Goal: Task Accomplishment & Management: Manage account settings

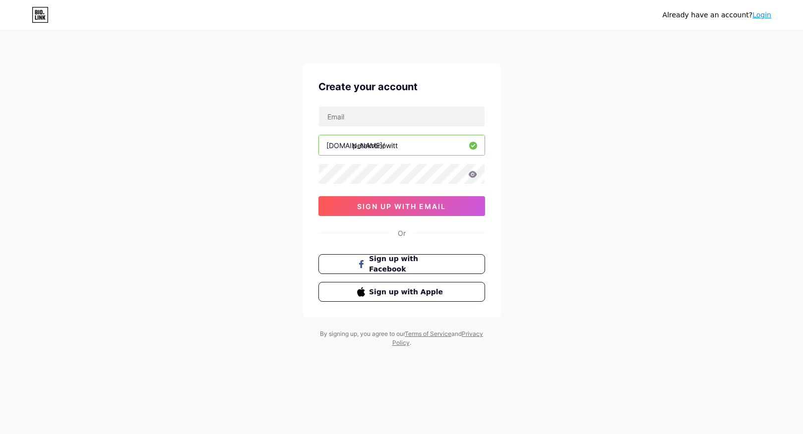
click at [319, 107] on div at bounding box center [319, 107] width 0 height 0
type input "[EMAIL_ADDRESS][DOMAIN_NAME]"
click at [319, 164] on div at bounding box center [319, 164] width 0 height 0
click at [471, 176] on icon at bounding box center [472, 174] width 8 height 6
click at [472, 175] on icon at bounding box center [472, 174] width 8 height 6
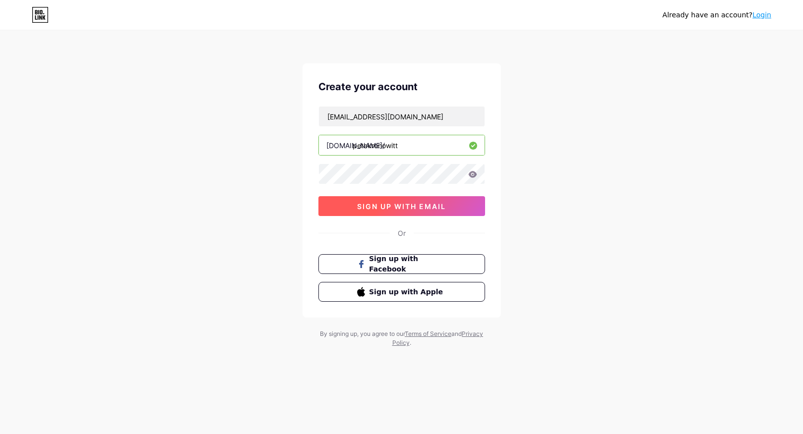
click at [406, 206] on span "sign up with email" at bounding box center [401, 206] width 89 height 8
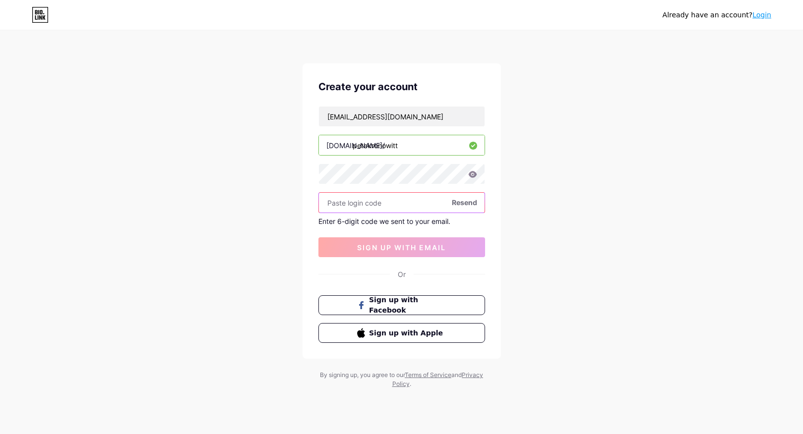
paste input "846269"
type input "846269"
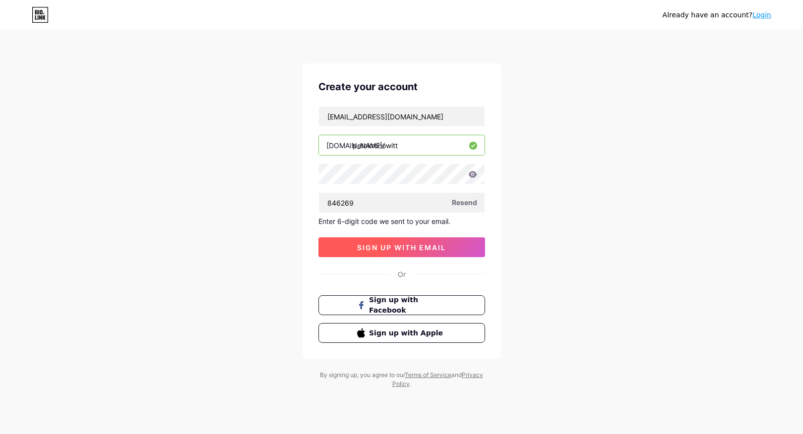
click at [379, 247] on span "sign up with email" at bounding box center [401, 247] width 89 height 8
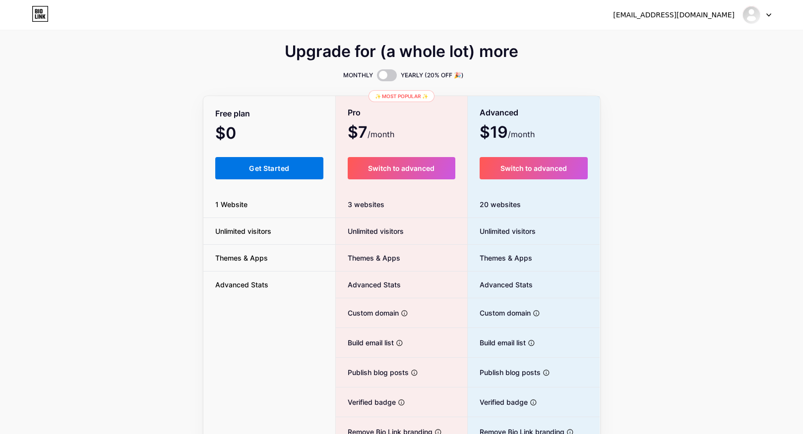
click at [249, 168] on span "Get Started" at bounding box center [269, 168] width 40 height 8
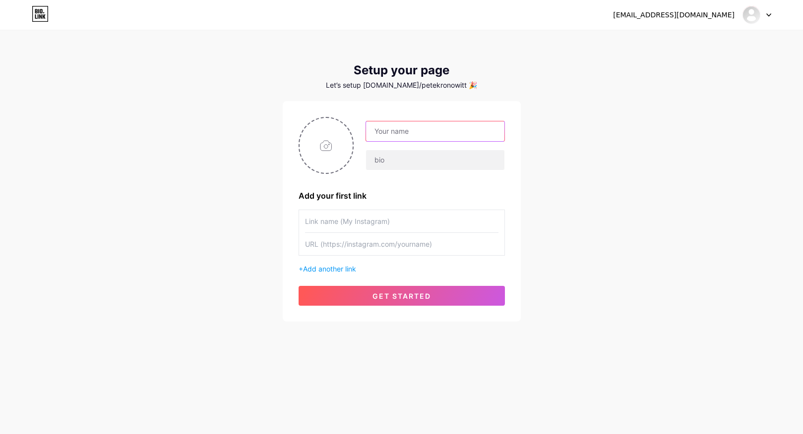
click at [378, 137] on input "text" at bounding box center [435, 131] width 138 height 20
type input "[PERSON_NAME]"
paste input "ctivist with a music problem"
paste input "singer/songwriter"
type input "singer/songwriter, activist with a music problem"
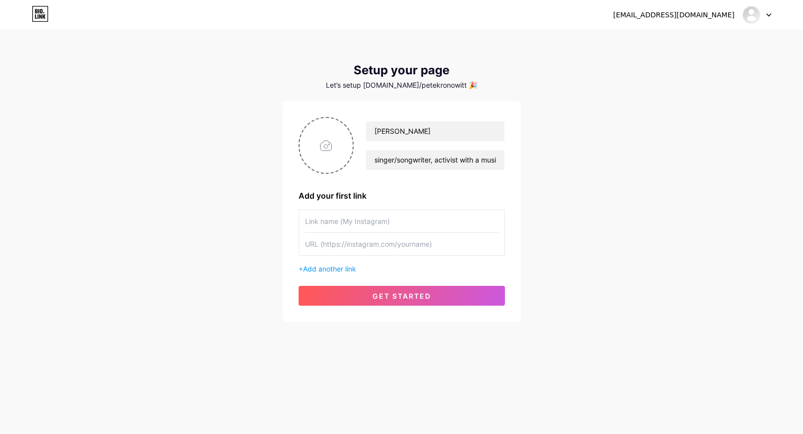
click at [406, 228] on input "text" at bounding box center [401, 221] width 193 height 22
paste input "[URL][DOMAIN_NAME]"
type input "Bandcamp"
paste input "[URL][DOMAIN_NAME]"
type input "[URL][DOMAIN_NAME]"
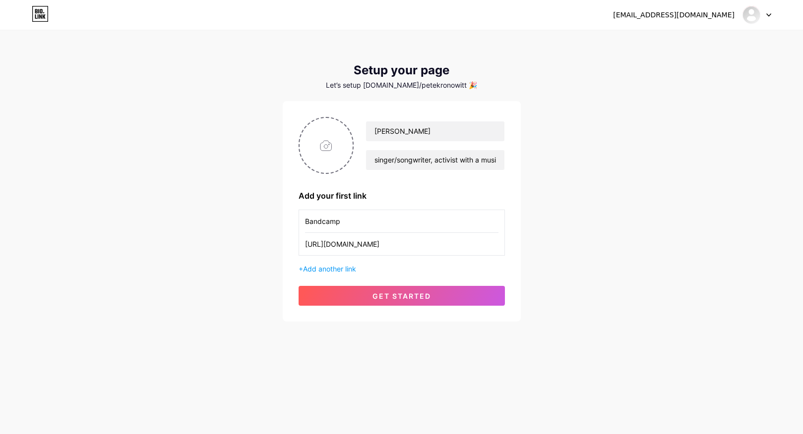
click at [337, 264] on div "+ Add another link" at bounding box center [401, 269] width 206 height 10
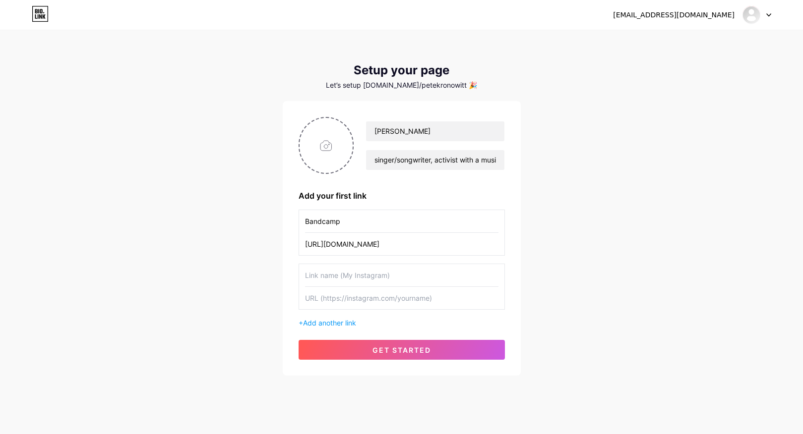
click at [408, 277] on input "text" at bounding box center [401, 275] width 193 height 22
type input "Music website"
paste input "[URL][DOMAIN_NAME]"
type input "[URL][DOMAIN_NAME]"
click at [320, 324] on span "Add another link" at bounding box center [329, 323] width 53 height 8
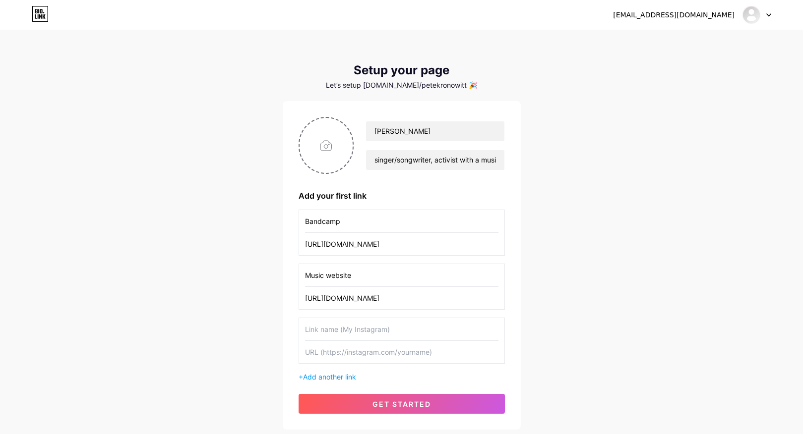
click at [397, 326] on input "text" at bounding box center [401, 329] width 193 height 22
paste input "[URL][DOMAIN_NAME]"
type input "instagram"
paste input "[URL][DOMAIN_NAME]"
type input "[URL][DOMAIN_NAME]"
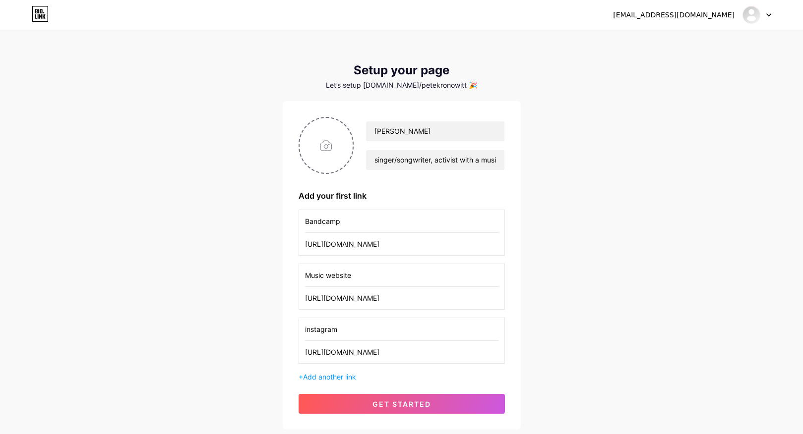
click at [478, 271] on input "Music website" at bounding box center [401, 275] width 193 height 22
type input "music website"
type input "bandcamp"
click at [330, 378] on span "Add another link" at bounding box center [329, 377] width 53 height 8
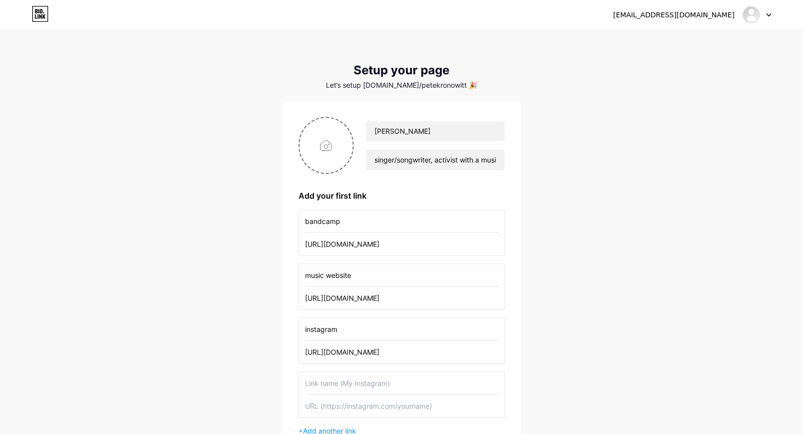
click at [330, 378] on input "text" at bounding box center [401, 383] width 193 height 22
type input "blue sky"
paste input "[URL][DOMAIN_NAME]"
type input "[URL][DOMAIN_NAME]"
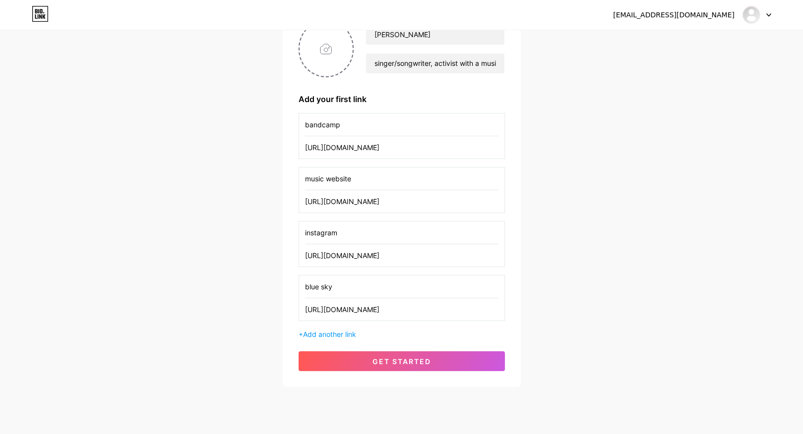
scroll to position [99, 0]
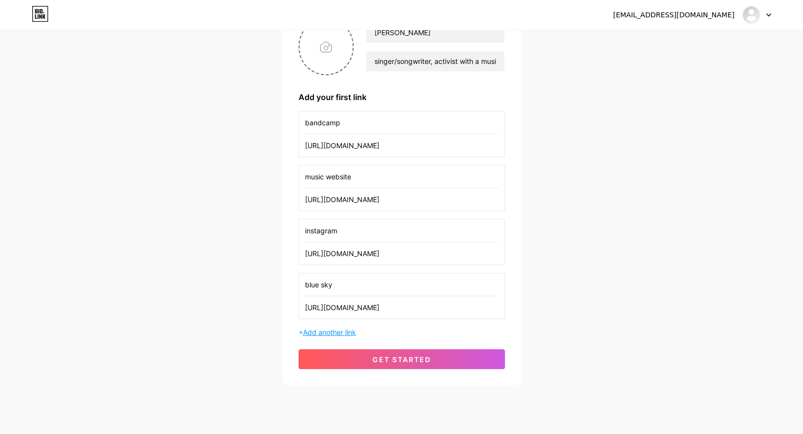
click at [335, 336] on span "Add another link" at bounding box center [329, 332] width 53 height 8
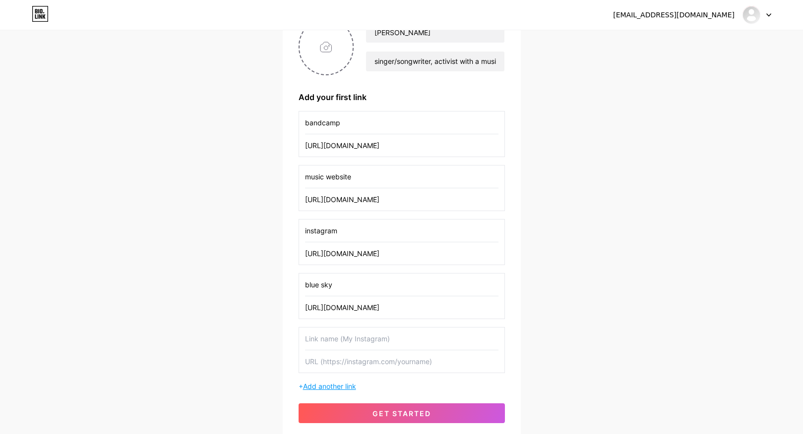
click at [335, 336] on input "text" at bounding box center [401, 339] width 193 height 22
paste input "[URL][DOMAIN_NAME]"
type input "facebook"
paste input "[URL][DOMAIN_NAME]"
type input "[URL][DOMAIN_NAME]"
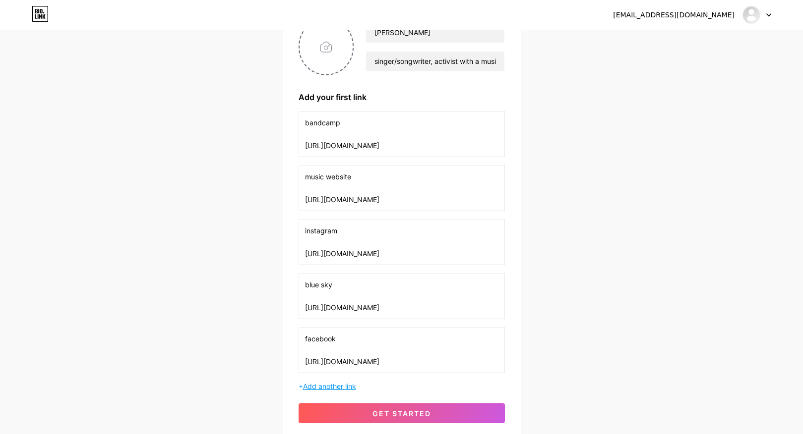
click at [352, 385] on span "Add another link" at bounding box center [329, 386] width 53 height 8
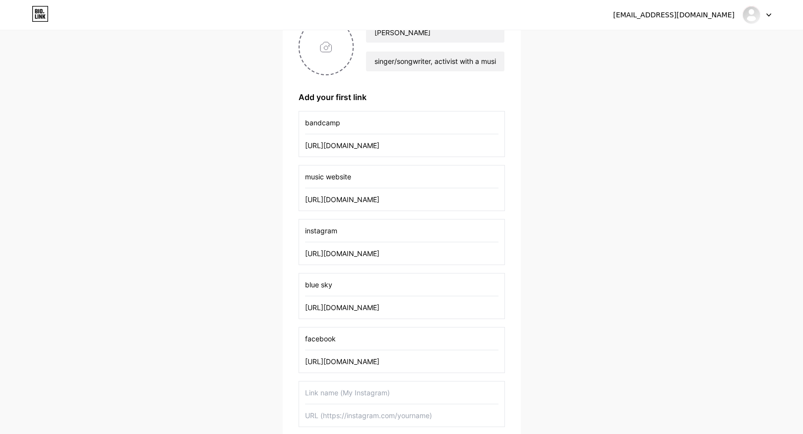
click at [347, 396] on input "text" at bounding box center [401, 393] width 193 height 22
paste input "[URL][DOMAIN_NAME]"
type input "soundcloud"
paste input "[URL][DOMAIN_NAME]"
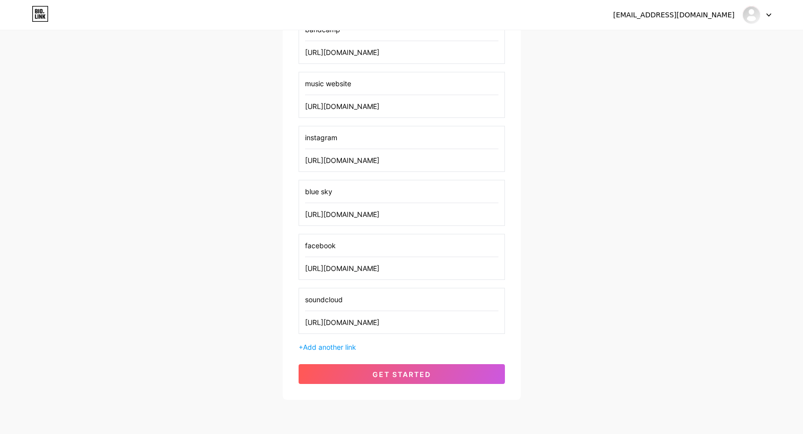
scroll to position [198, 0]
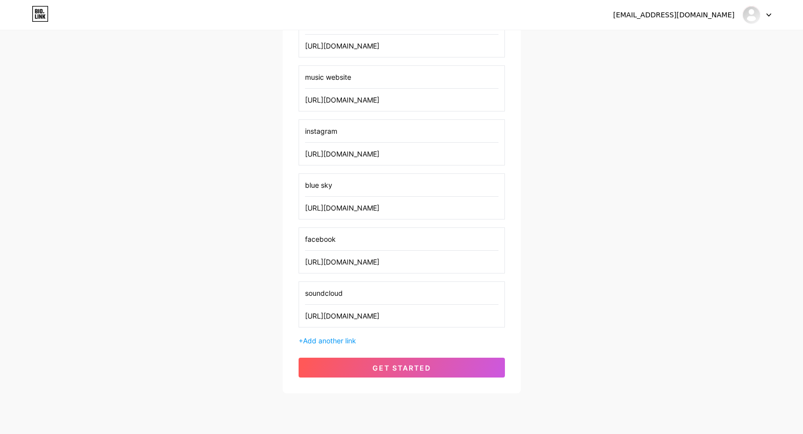
type input "[URL][DOMAIN_NAME]"
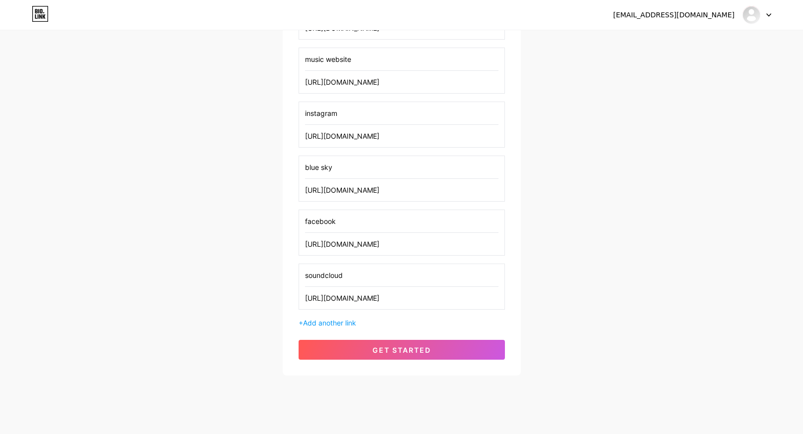
scroll to position [229, 0]
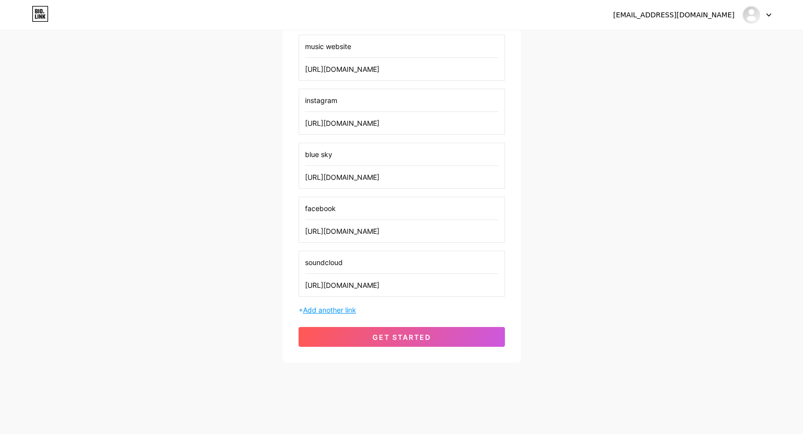
click at [333, 309] on span "Add another link" at bounding box center [329, 310] width 53 height 8
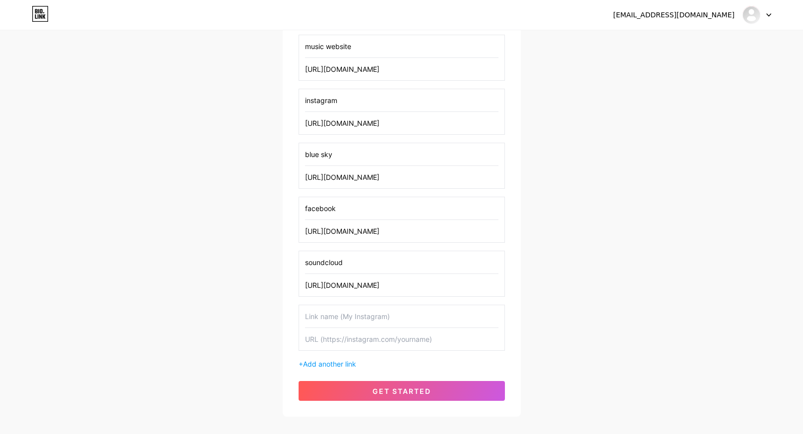
click at [333, 336] on input "text" at bounding box center [401, 339] width 193 height 22
paste input "[URL][DOMAIN_NAME]"
type input "[URL][DOMAIN_NAME]"
click at [338, 320] on input "text" at bounding box center [401, 316] width 193 height 22
paste input "[URL][DOMAIN_NAME]"
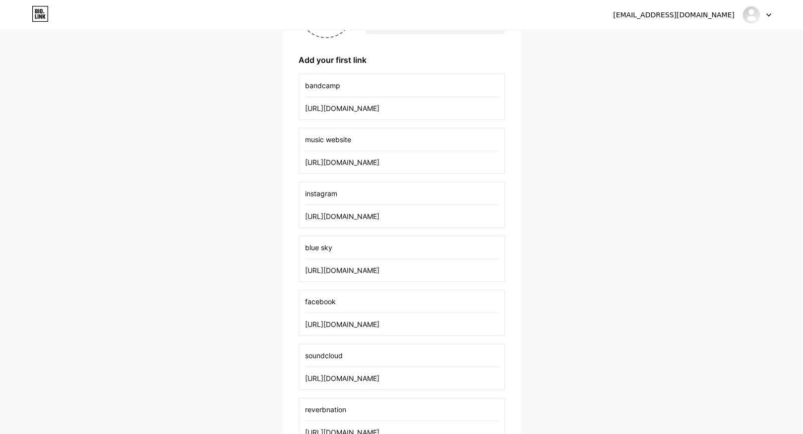
scroll to position [140, 0]
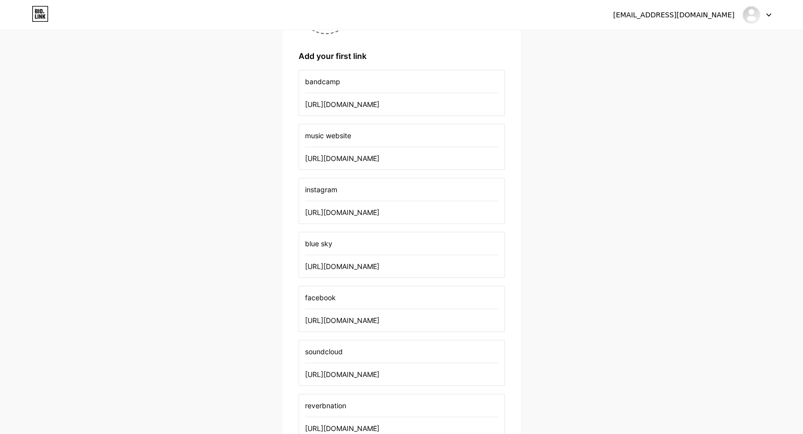
type input "reverbnation"
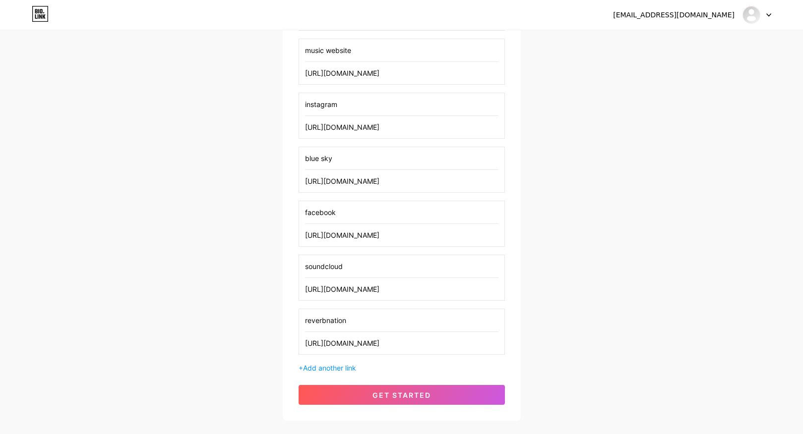
scroll to position [283, 0]
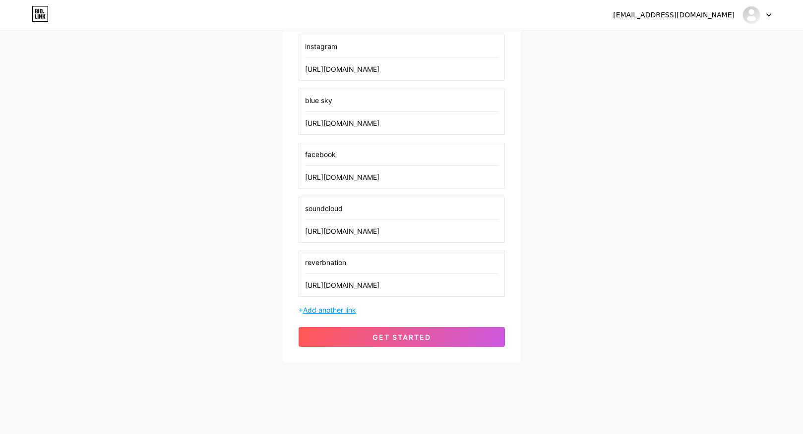
click at [338, 306] on span "Add another link" at bounding box center [329, 310] width 53 height 8
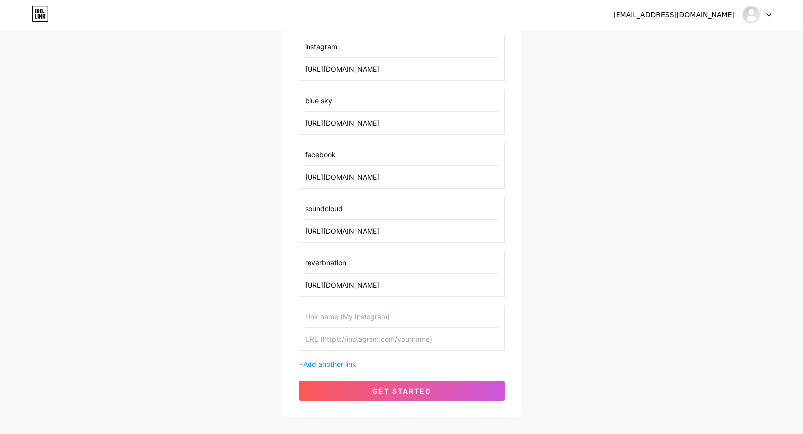
click at [347, 319] on input "text" at bounding box center [401, 316] width 193 height 22
paste input "[URL][DOMAIN_NAME][PERSON_NAME]"
type input "itunes"
paste input "[URL][DOMAIN_NAME][PERSON_NAME]"
type input "[URL][DOMAIN_NAME][PERSON_NAME]"
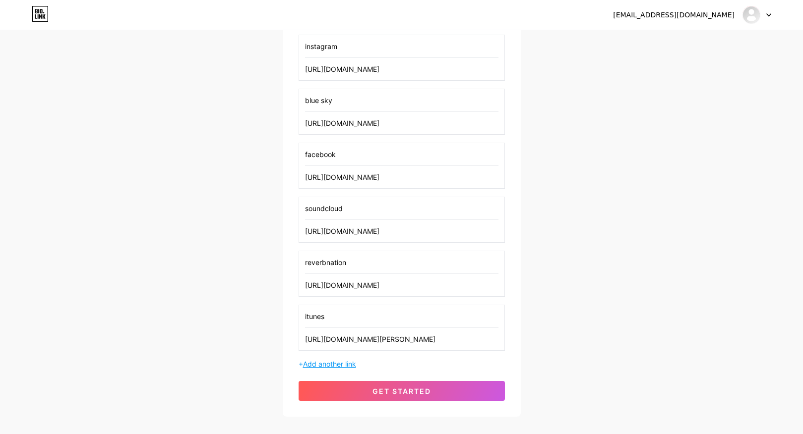
click at [349, 364] on span "Add another link" at bounding box center [329, 364] width 53 height 8
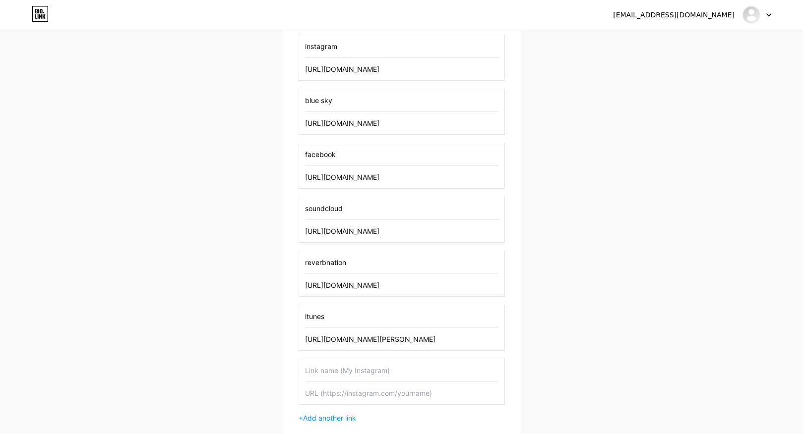
click at [349, 365] on input "text" at bounding box center [401, 370] width 193 height 22
paste input "[URL][DOMAIN_NAME]"
type input "youtube"
paste input "[URL][DOMAIN_NAME]"
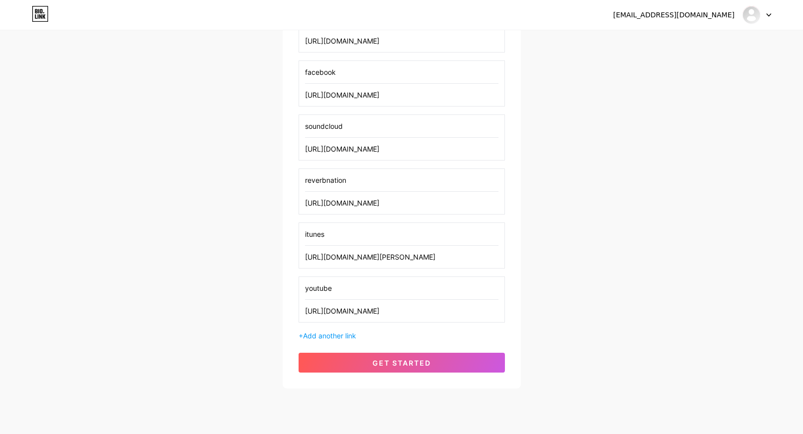
scroll to position [391, 0]
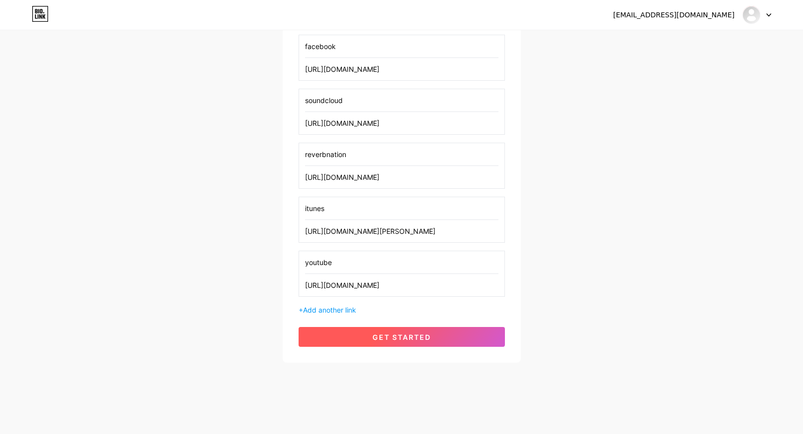
type input "[URL][DOMAIN_NAME]"
click at [365, 340] on button "get started" at bounding box center [401, 337] width 206 height 20
click at [390, 331] on button "get started" at bounding box center [401, 337] width 206 height 20
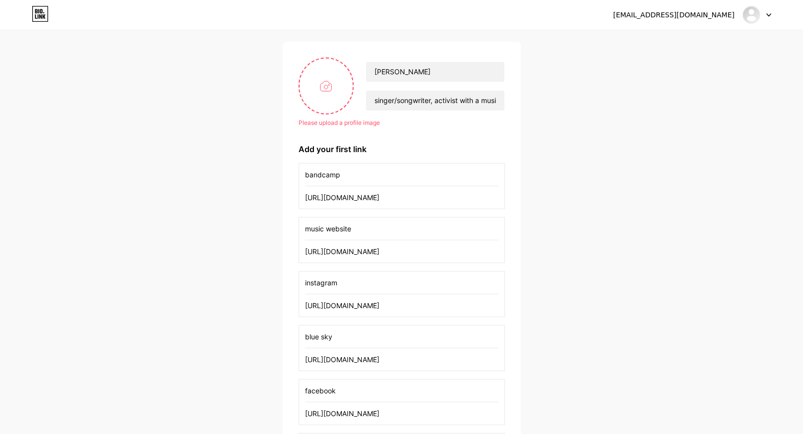
scroll to position [58, 0]
click at [325, 90] on input "file" at bounding box center [326, 86] width 54 height 55
type input "C:\fakepath\Hotel [US_STATE] [PERSON_NAME] - Credit May Wong_1826.JPG"
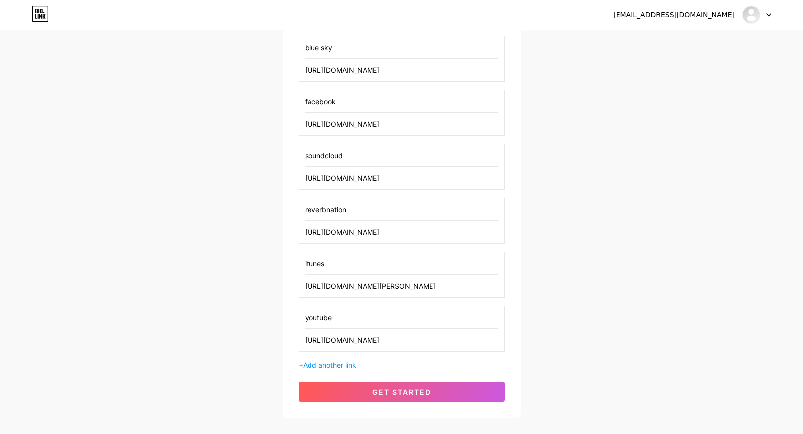
scroll to position [391, 0]
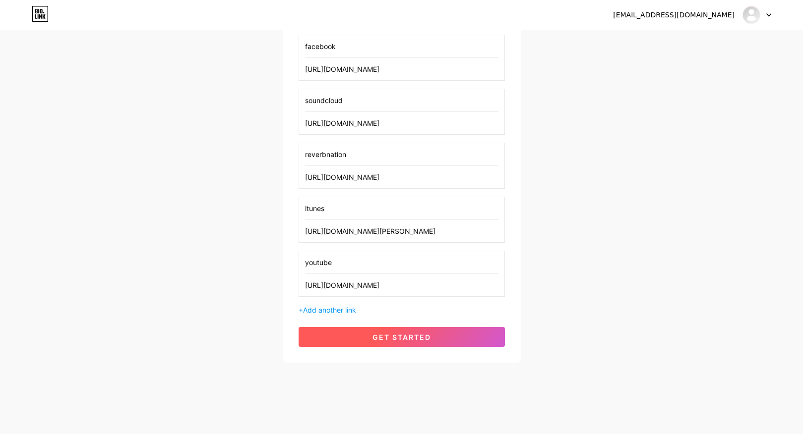
click at [390, 333] on span "get started" at bounding box center [401, 337] width 58 height 8
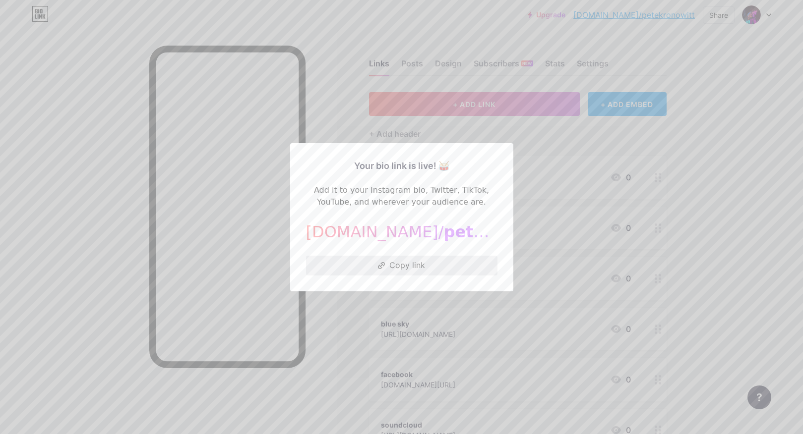
click at [388, 264] on button "Copy link" at bounding box center [401, 266] width 191 height 20
click at [312, 128] on div at bounding box center [401, 217] width 803 height 434
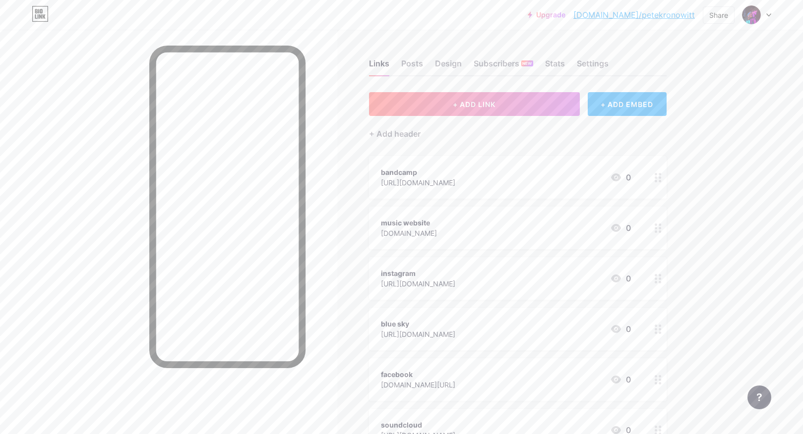
scroll to position [18, 0]
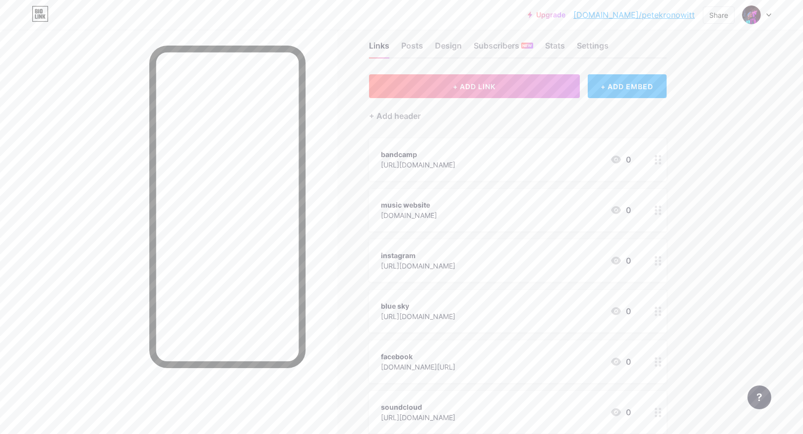
click at [659, 264] on circle at bounding box center [659, 264] width 2 height 2
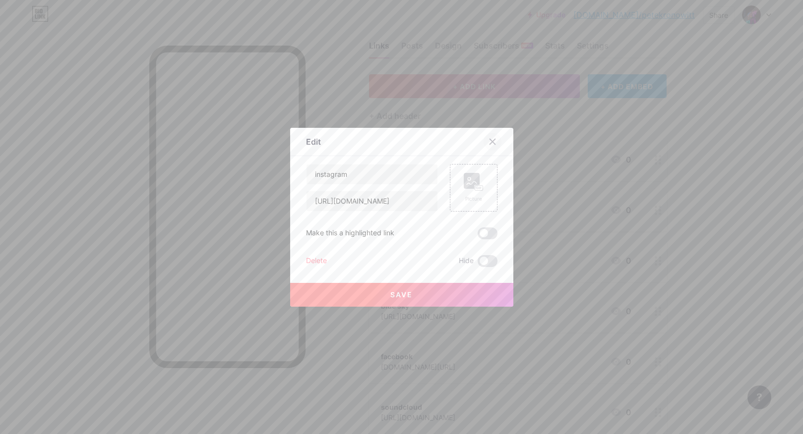
click at [495, 142] on icon at bounding box center [492, 142] width 8 height 8
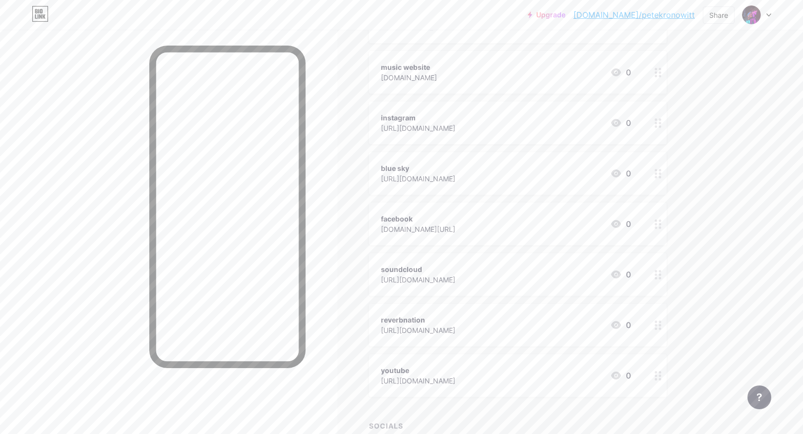
scroll to position [284, 0]
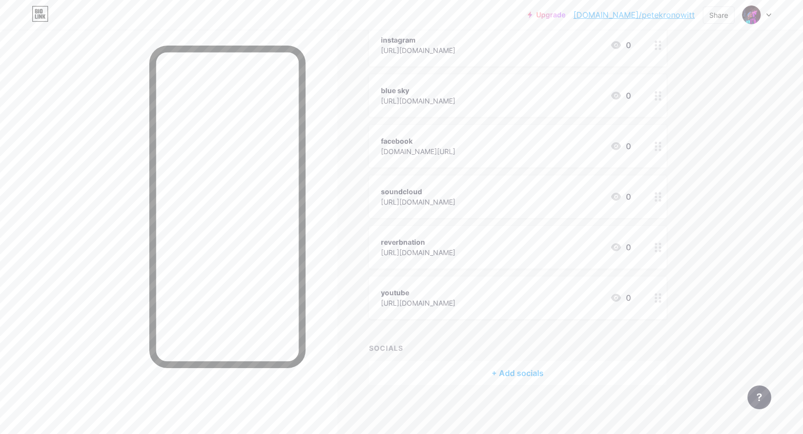
click at [513, 378] on div "+ Add socials" at bounding box center [517, 373] width 297 height 24
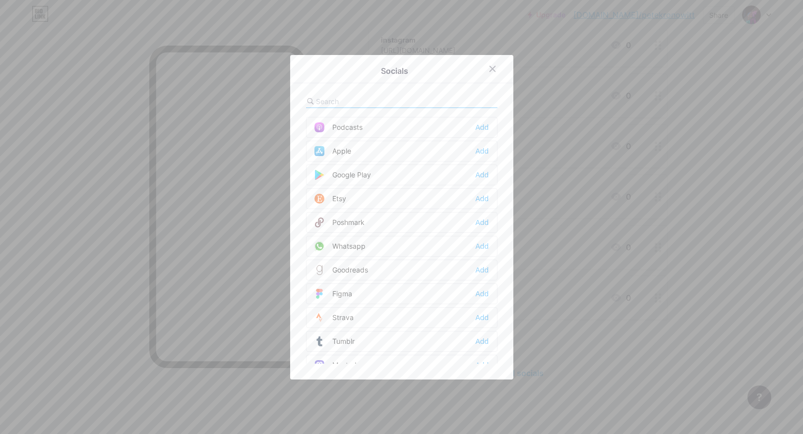
scroll to position [765, 0]
click at [348, 98] on input "text" at bounding box center [371, 101] width 110 height 10
type input "spo"
click at [471, 132] on div "Spotify Add" at bounding box center [401, 126] width 191 height 21
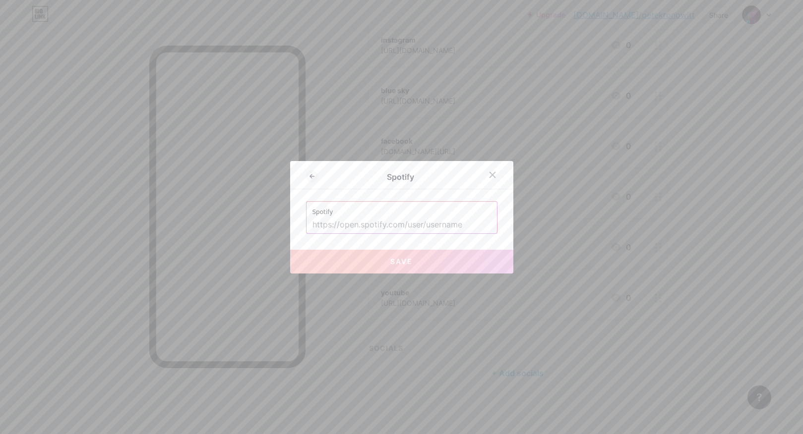
click at [359, 225] on input "text" at bounding box center [401, 225] width 178 height 17
paste input "Spotify"
type input "Spotify"
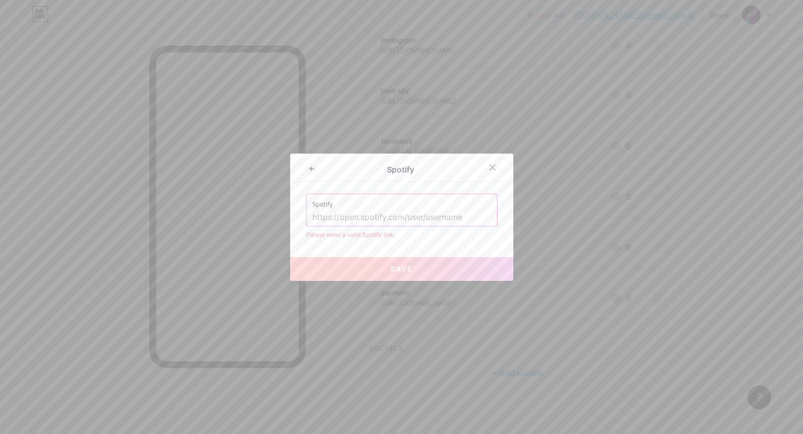
paste input "[URL][DOMAIN_NAME]"
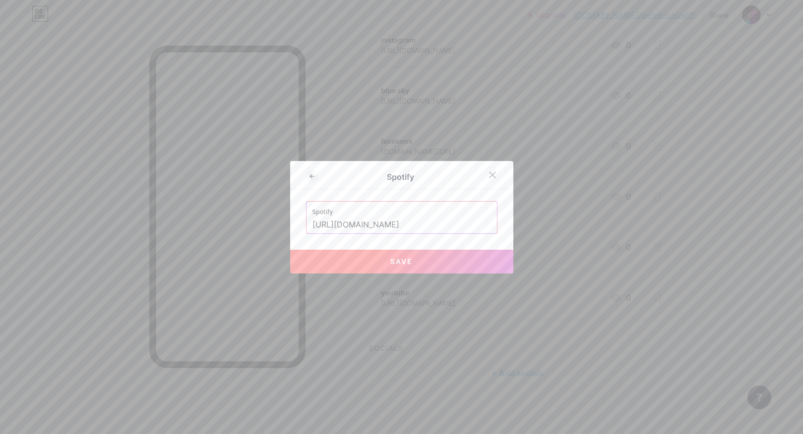
scroll to position [0, 43]
type input "[URL][DOMAIN_NAME]"
click at [404, 257] on span "Save" at bounding box center [401, 261] width 22 height 8
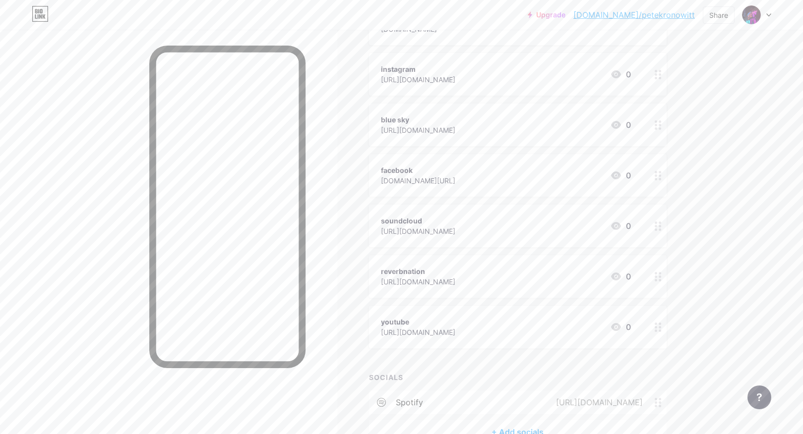
scroll to position [314, 0]
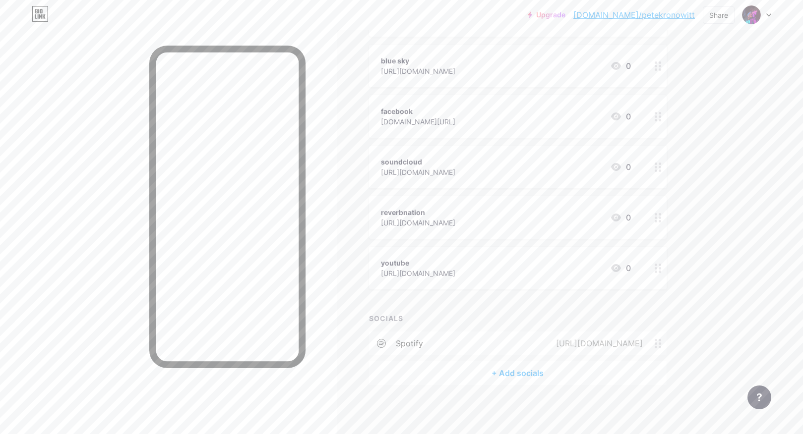
click at [655, 343] on circle at bounding box center [655, 344] width 2 height 2
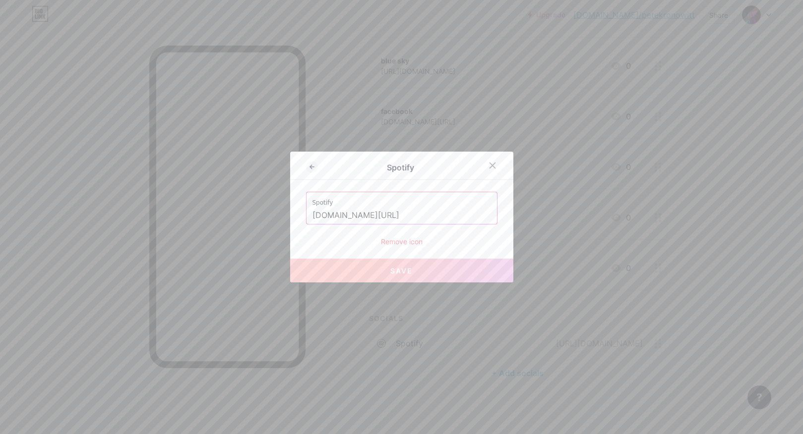
click at [355, 350] on div at bounding box center [401, 217] width 803 height 434
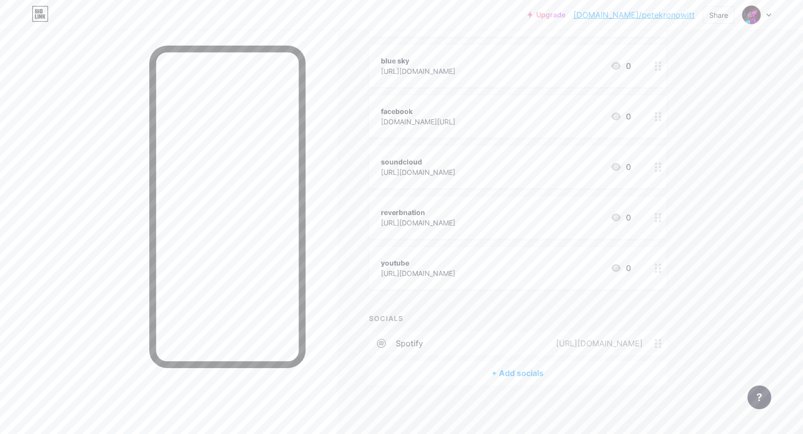
click at [524, 367] on div "+ Add socials" at bounding box center [517, 373] width 297 height 24
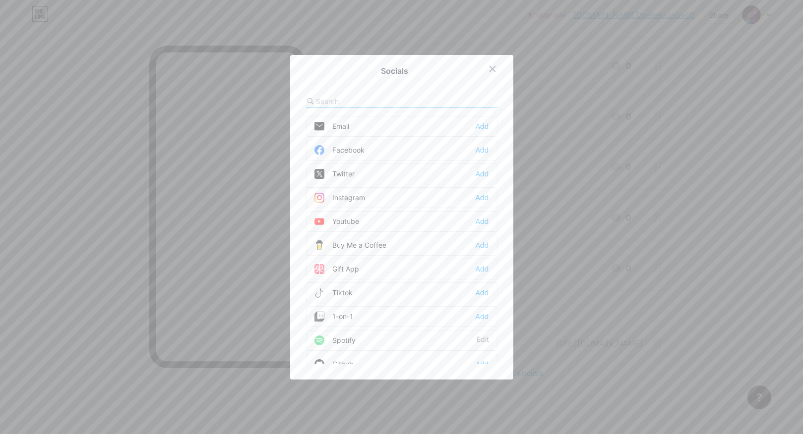
click at [332, 100] on input "text" at bounding box center [371, 101] width 110 height 10
type input "i"
type input "app"
click at [345, 146] on div "Facebook" at bounding box center [339, 150] width 50 height 10
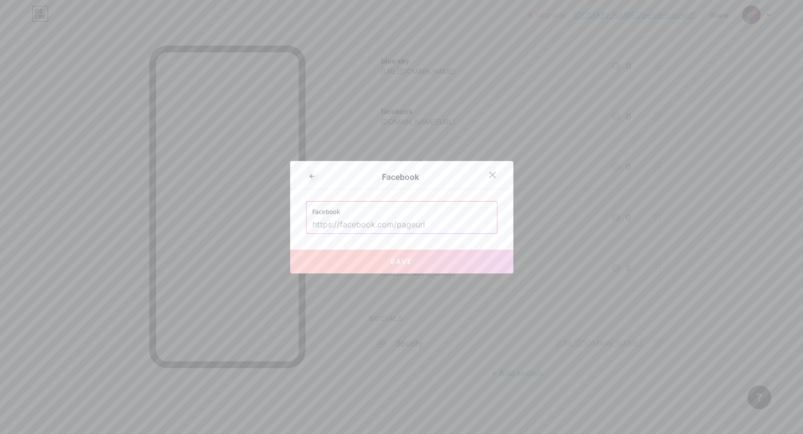
click at [437, 223] on input "text" at bounding box center [401, 225] width 178 height 17
paste input "[URL][DOMAIN_NAME]"
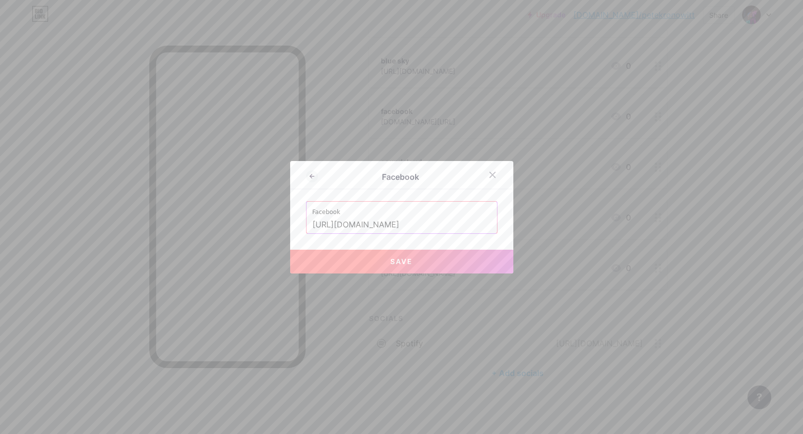
type input "[URL][DOMAIN_NAME]"
click at [405, 256] on button "Save" at bounding box center [401, 262] width 223 height 24
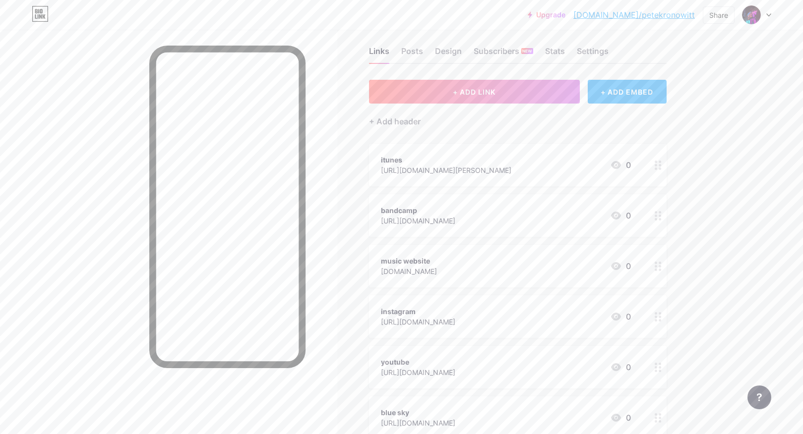
scroll to position [10, 0]
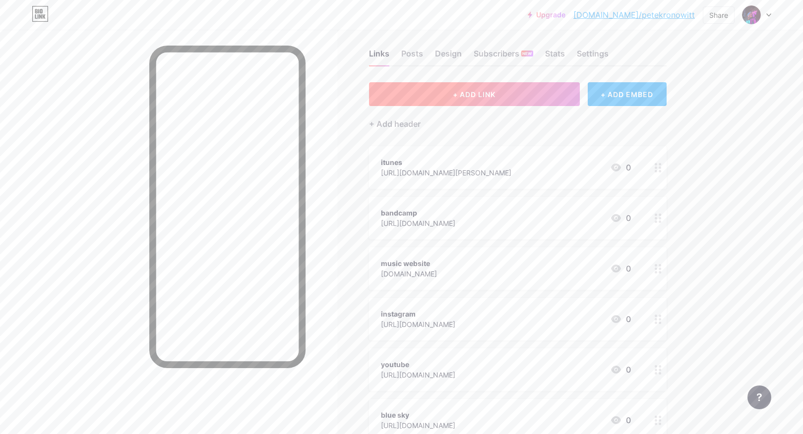
click at [494, 96] on span "+ ADD LINK" at bounding box center [474, 94] width 43 height 8
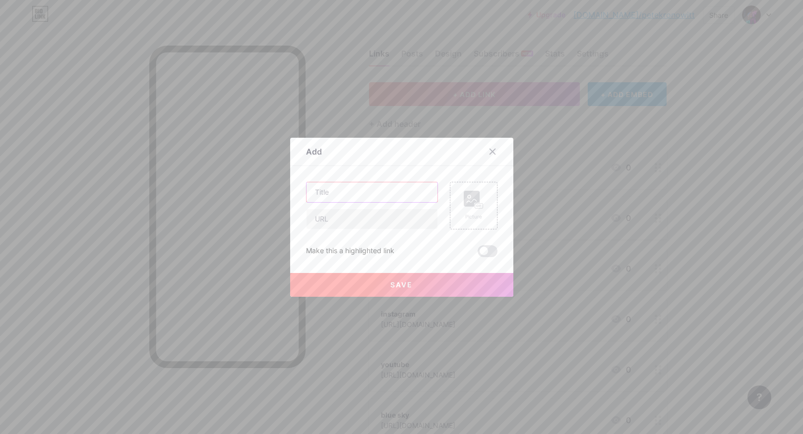
click at [411, 193] on input "text" at bounding box center [371, 192] width 131 height 20
paste input "Spotify"
type input "spotify"
paste input "[URL][DOMAIN_NAME]"
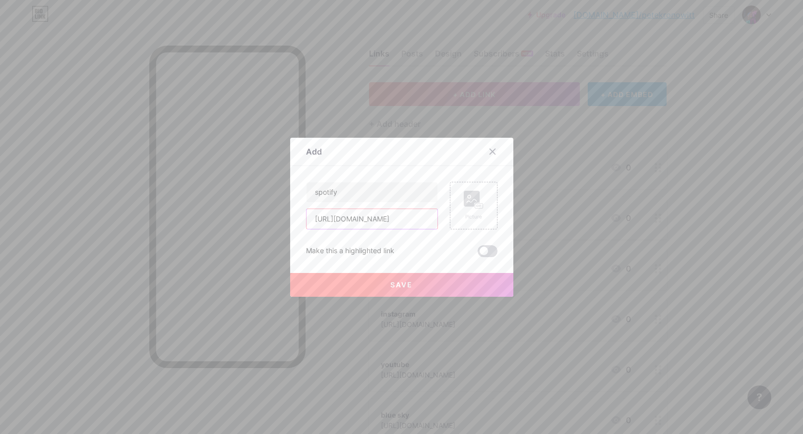
type input "[URL][DOMAIN_NAME]"
click at [489, 252] on span at bounding box center [487, 251] width 20 height 12
click at [477, 254] on input "checkbox" at bounding box center [477, 254] width 0 height 0
click at [417, 279] on button "Save" at bounding box center [401, 285] width 223 height 24
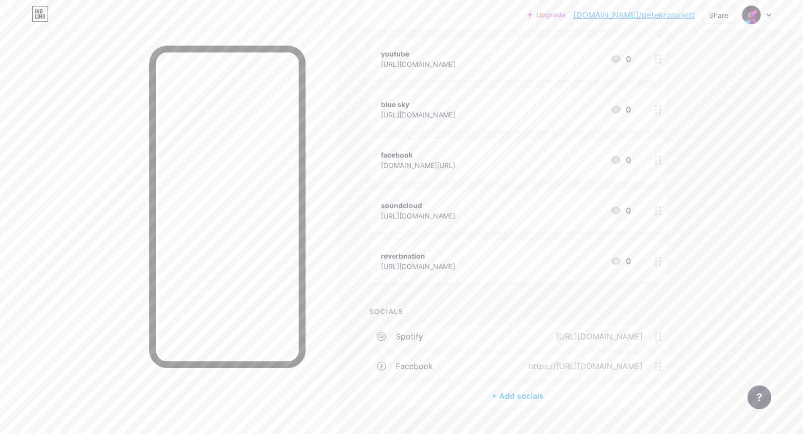
scroll to position [394, 0]
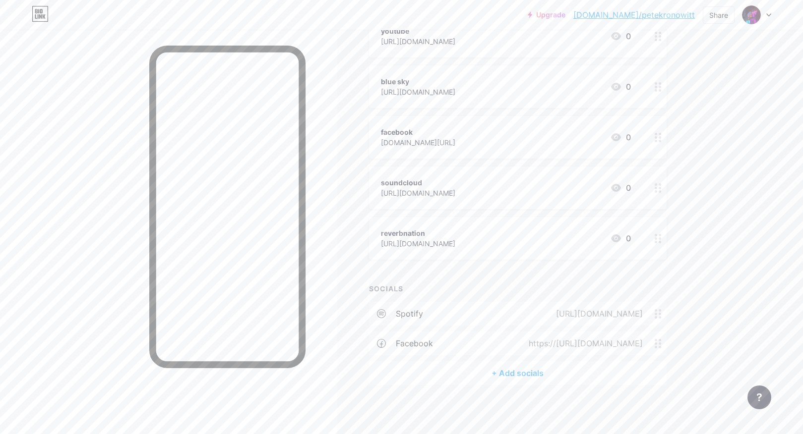
click at [504, 377] on div "+ Add socials" at bounding box center [517, 373] width 297 height 24
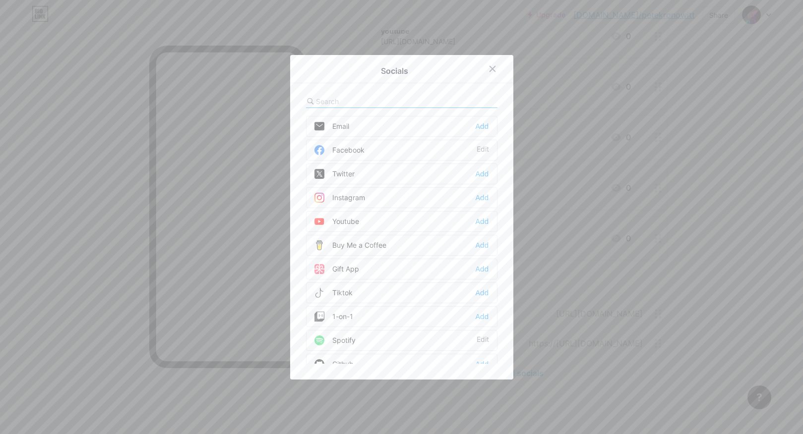
click at [356, 99] on input "text" at bounding box center [371, 101] width 110 height 10
type input "inst"
click at [455, 122] on div "Instagram Add" at bounding box center [401, 126] width 191 height 21
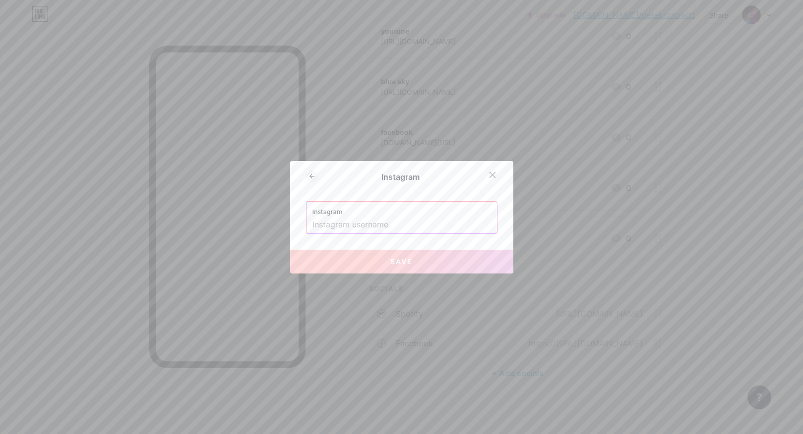
click at [388, 228] on input "text" at bounding box center [401, 225] width 178 height 17
paste input "[URL][DOMAIN_NAME]"
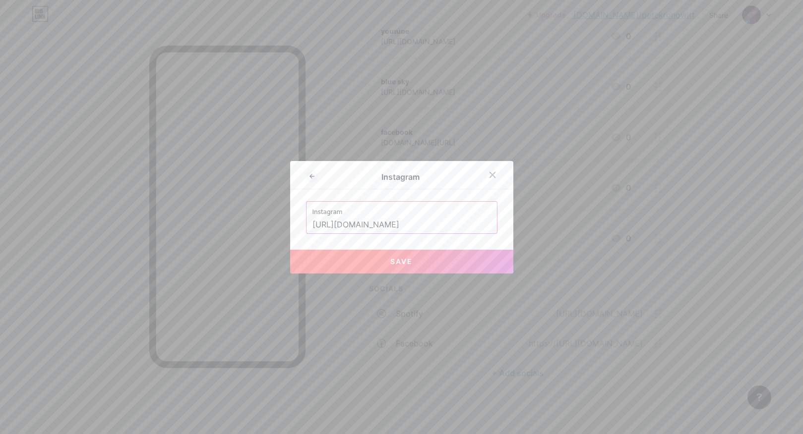
scroll to position [0, 1]
click at [403, 260] on span "Save" at bounding box center [401, 261] width 22 height 8
type input "[URL][DOMAIN_NAME][DOMAIN_NAME]"
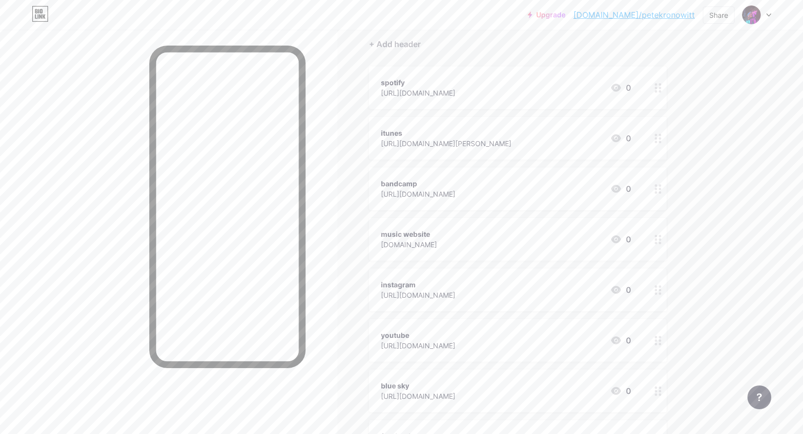
scroll to position [0, 0]
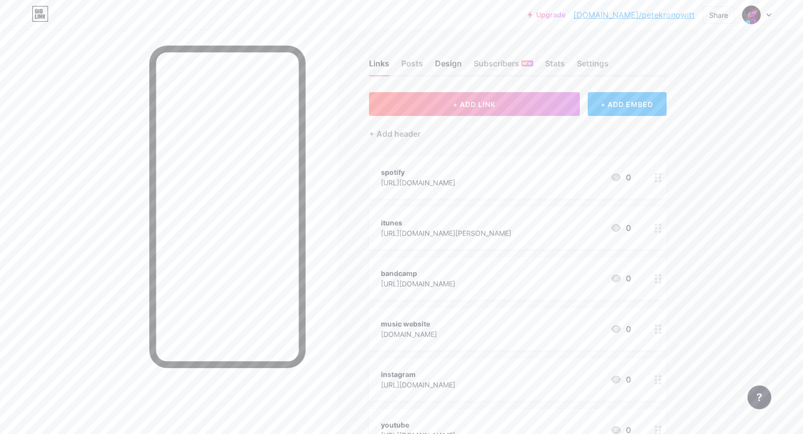
click at [438, 65] on div "Design" at bounding box center [448, 67] width 27 height 18
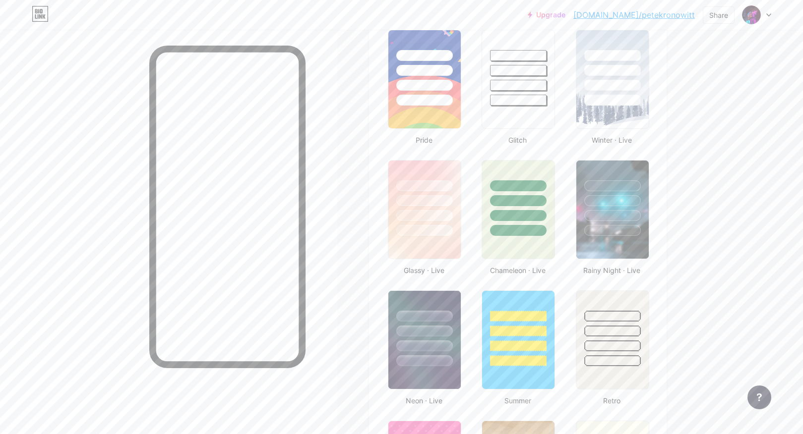
scroll to position [402, 0]
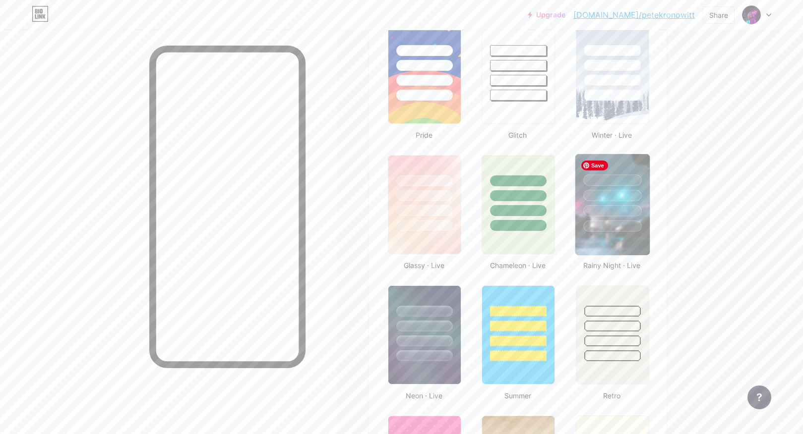
click at [604, 247] on img at bounding box center [612, 204] width 74 height 101
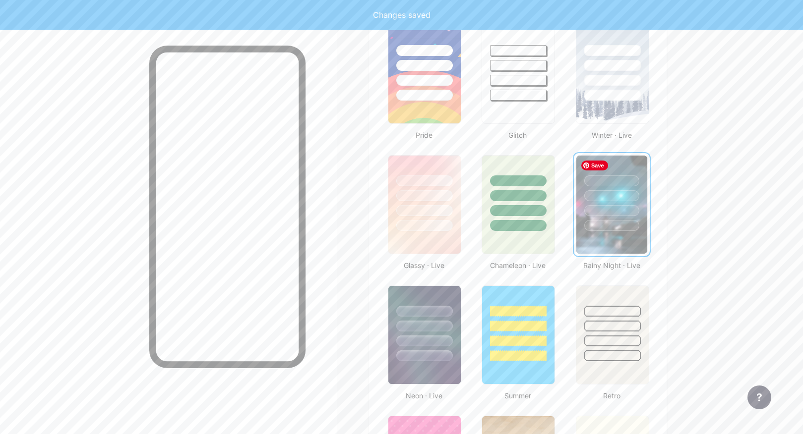
click at [604, 242] on img at bounding box center [611, 205] width 71 height 98
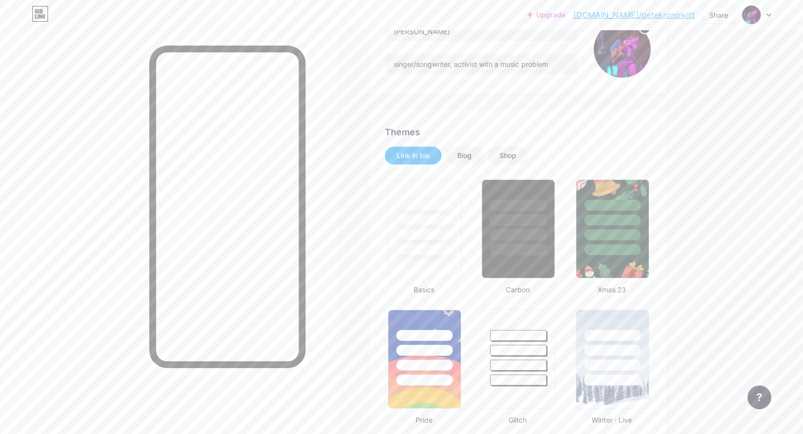
scroll to position [0, 0]
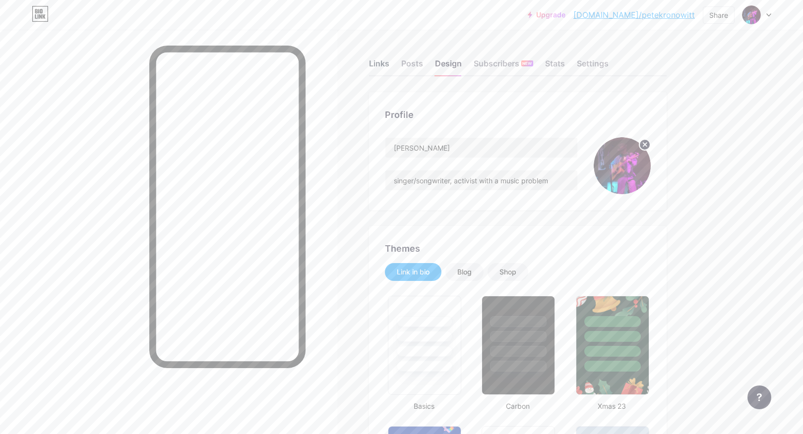
click at [374, 66] on div "Links" at bounding box center [379, 67] width 20 height 18
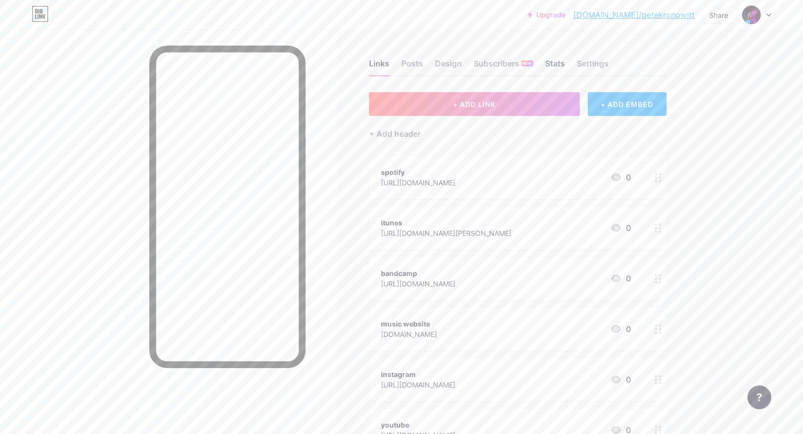
click at [557, 62] on div "Stats" at bounding box center [555, 67] width 20 height 18
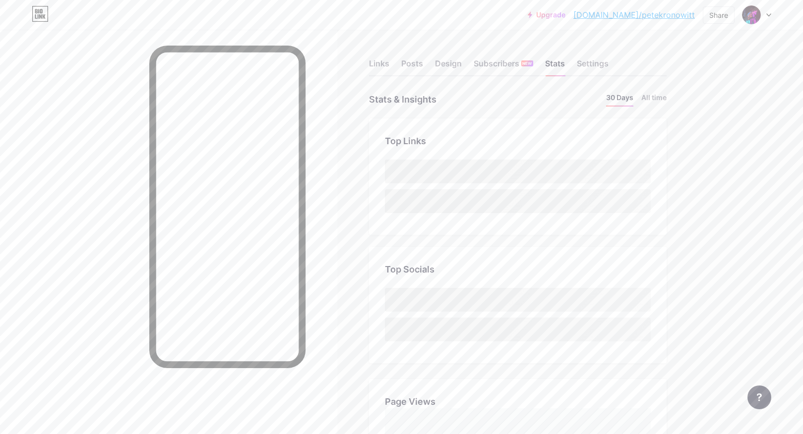
scroll to position [434, 803]
click at [448, 64] on div "Design" at bounding box center [448, 67] width 27 height 18
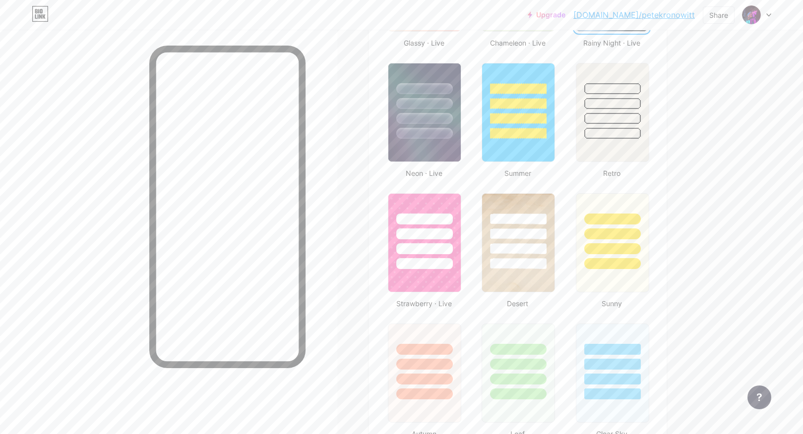
scroll to position [625, 0]
click at [404, 155] on img at bounding box center [424, 111] width 74 height 101
click at [411, 279] on img at bounding box center [424, 242] width 74 height 101
click at [593, 152] on img at bounding box center [612, 111] width 74 height 101
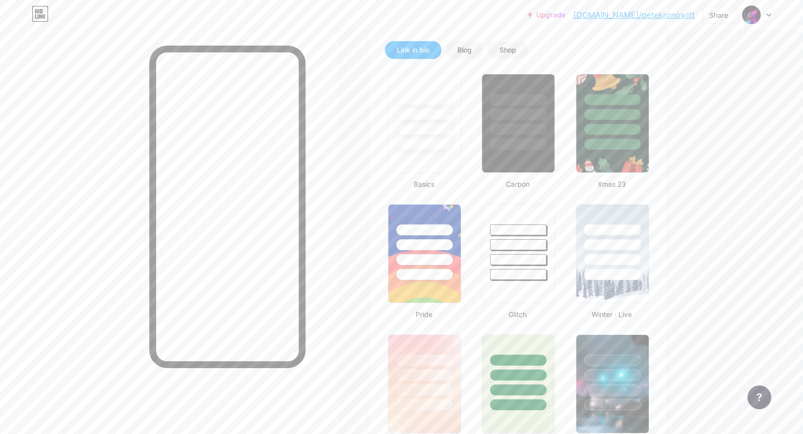
scroll to position [225, 0]
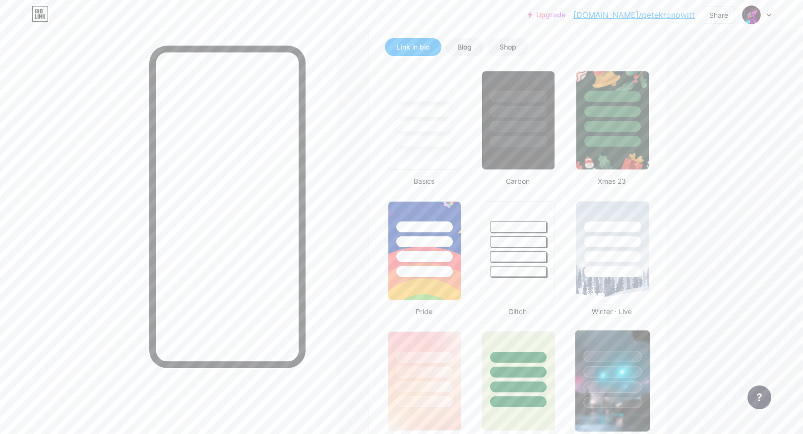
click at [605, 348] on div at bounding box center [612, 370] width 74 height 78
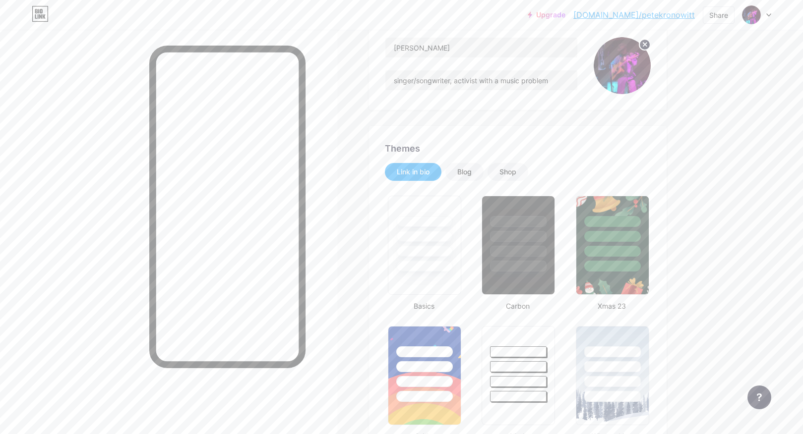
scroll to position [0, 0]
